Goal: Check status: Check status

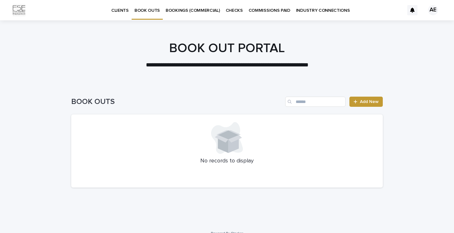
click at [271, 10] on p "COMMISSIONS PAID" at bounding box center [270, 6] width 42 height 13
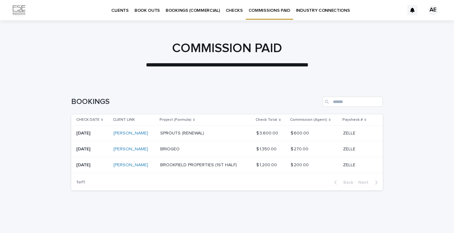
click at [183, 10] on p "BOOKINGS (COMMERCIAL)" at bounding box center [193, 6] width 54 height 13
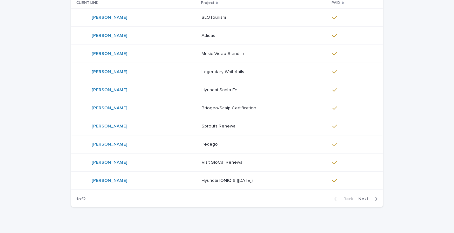
scroll to position [138, 0]
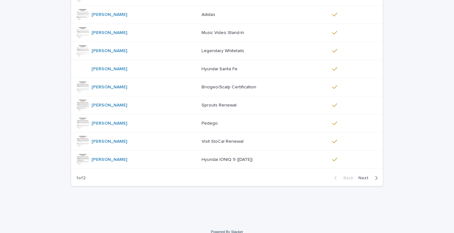
click at [366, 179] on span "Next" at bounding box center [365, 178] width 14 height 4
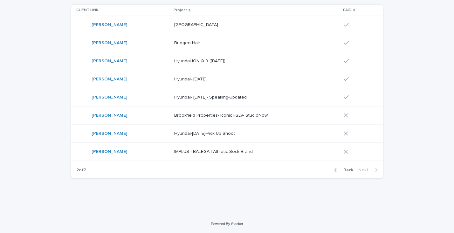
scroll to position [109, 0]
click at [197, 115] on p "Brookfield Properties- Iconic FSLV- StudioNow" at bounding box center [221, 115] width 95 height 7
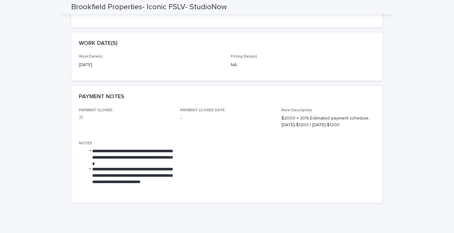
scroll to position [149, 0]
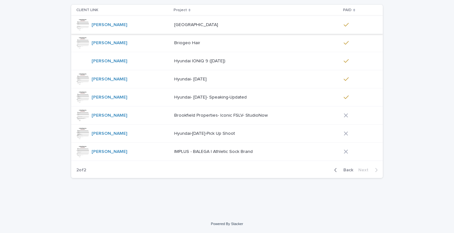
scroll to position [109, 0]
click at [186, 136] on p "Hyundai-[DATE]-Pick Up Shoot" at bounding box center [205, 133] width 62 height 7
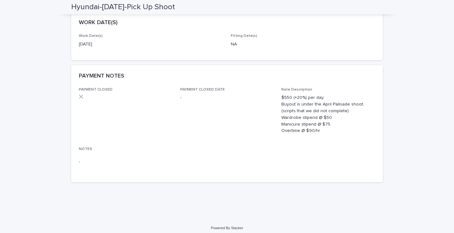
scroll to position [173, 0]
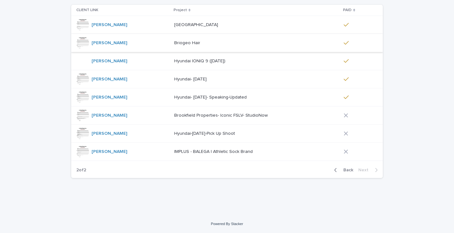
scroll to position [109, 0]
click at [179, 79] on p "Hyundai- [DATE]" at bounding box center [191, 79] width 34 height 7
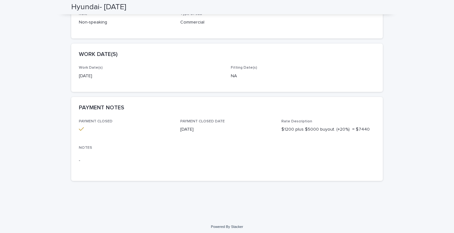
scroll to position [141, 0]
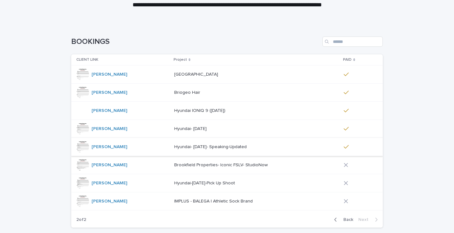
scroll to position [61, 0]
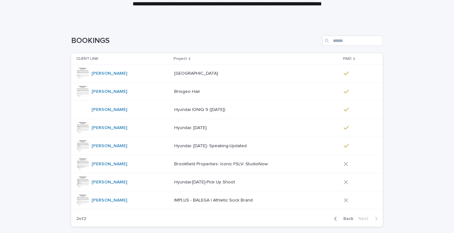
click at [183, 109] on p "Hyundai IONIQ 9 ([DATE])" at bounding box center [200, 109] width 52 height 7
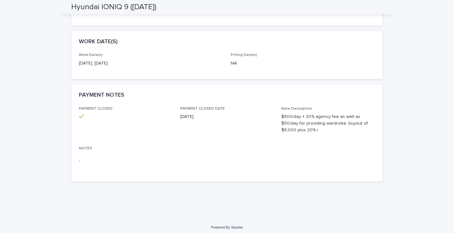
scroll to position [154, 0]
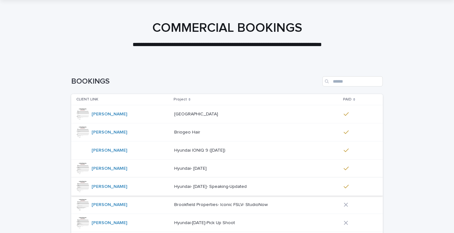
scroll to position [75, 0]
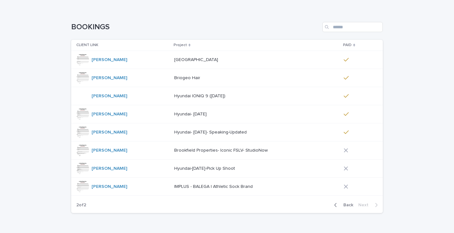
click at [216, 132] on p "Hyundai- [DATE]- Speaking-Updated" at bounding box center [211, 131] width 74 height 7
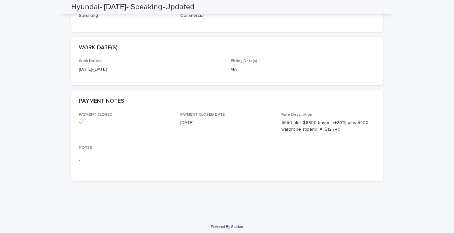
scroll to position [147, 0]
